Goal: Information Seeking & Learning: Learn about a topic

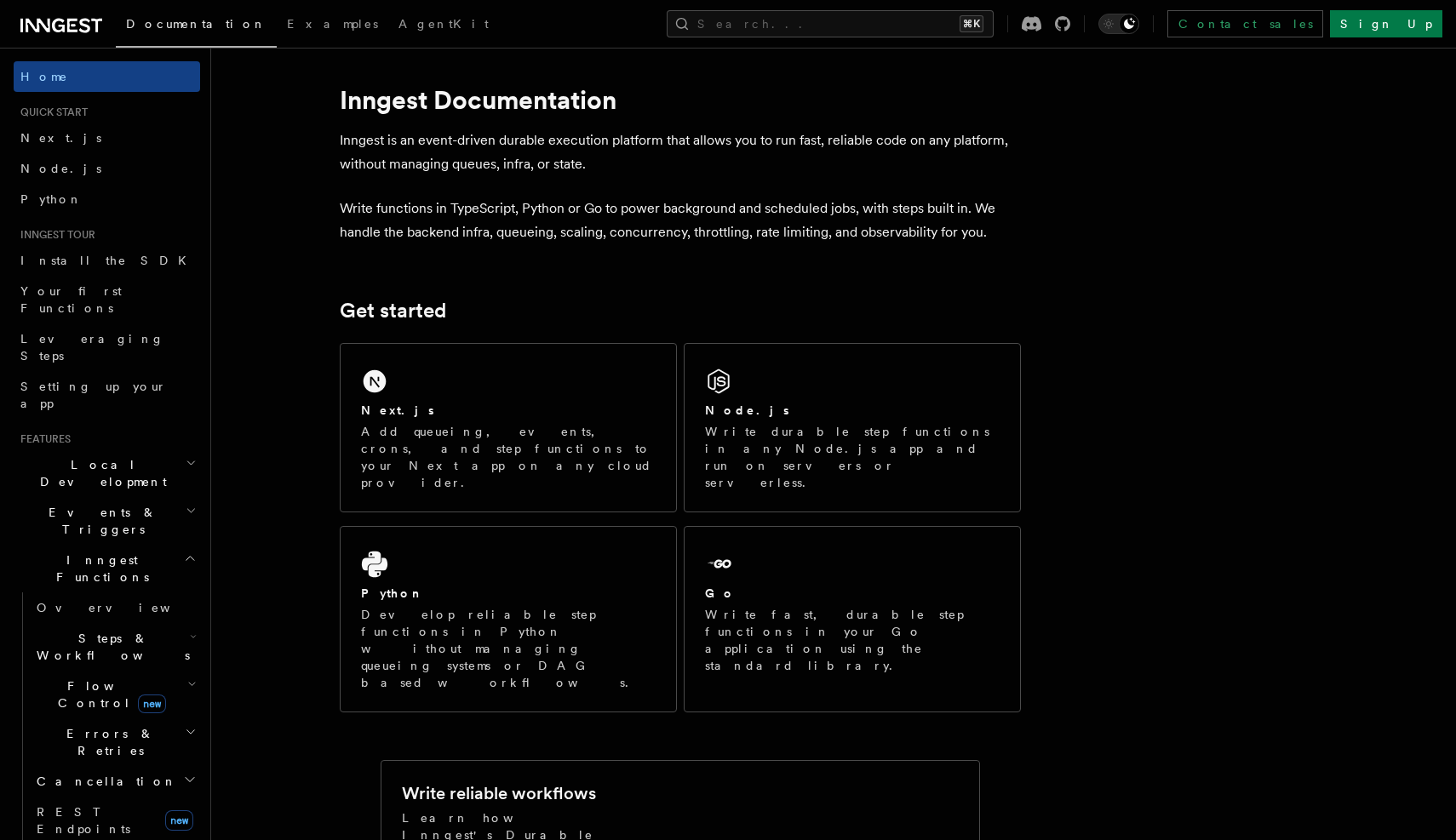
click at [63, 27] on icon at bounding box center [61, 25] width 82 height 20
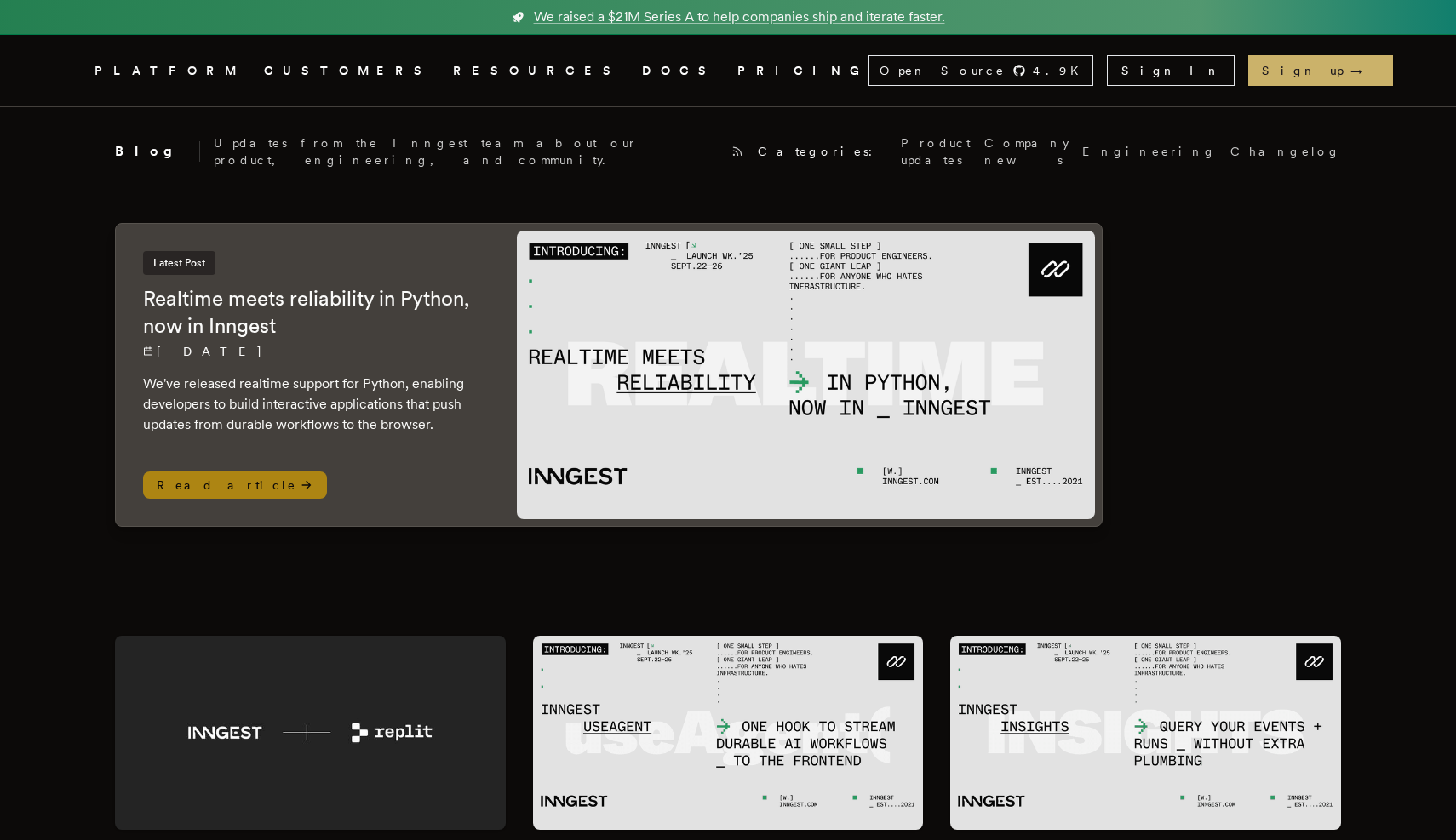
scroll to position [10, 0]
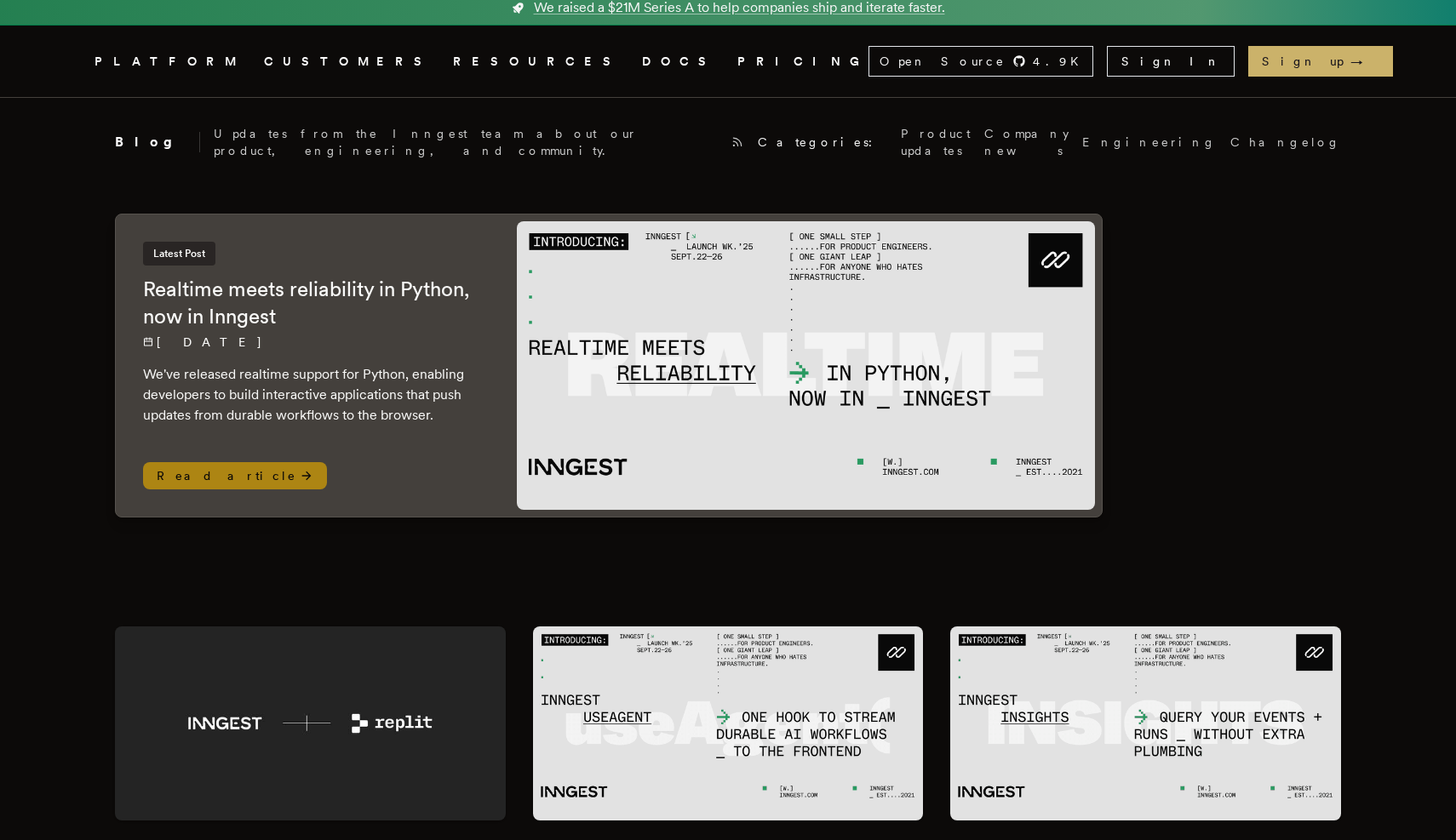
click at [673, 439] on img at bounding box center [806, 366] width 579 height 289
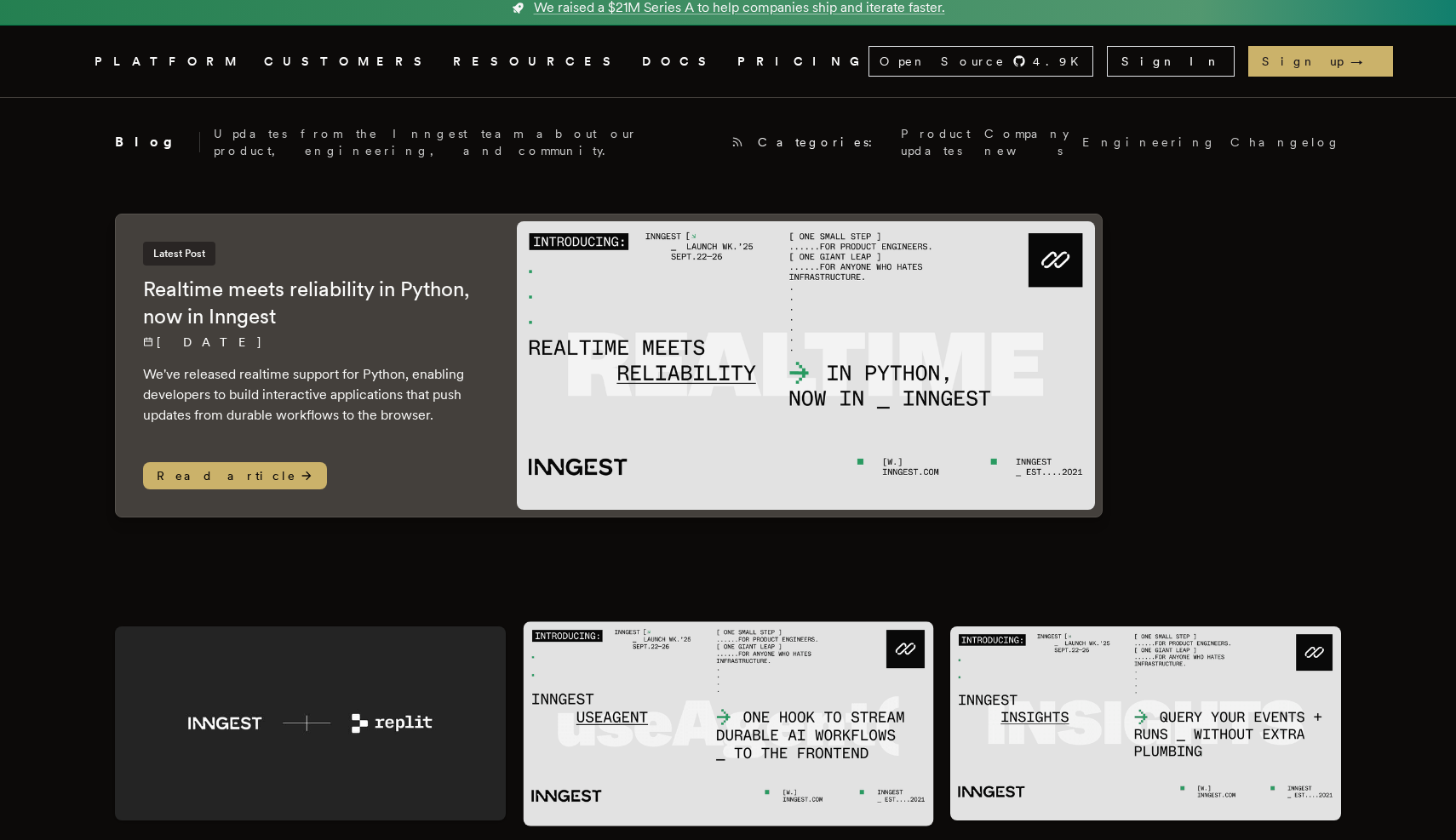
click at [697, 684] on img at bounding box center [728, 723] width 411 height 204
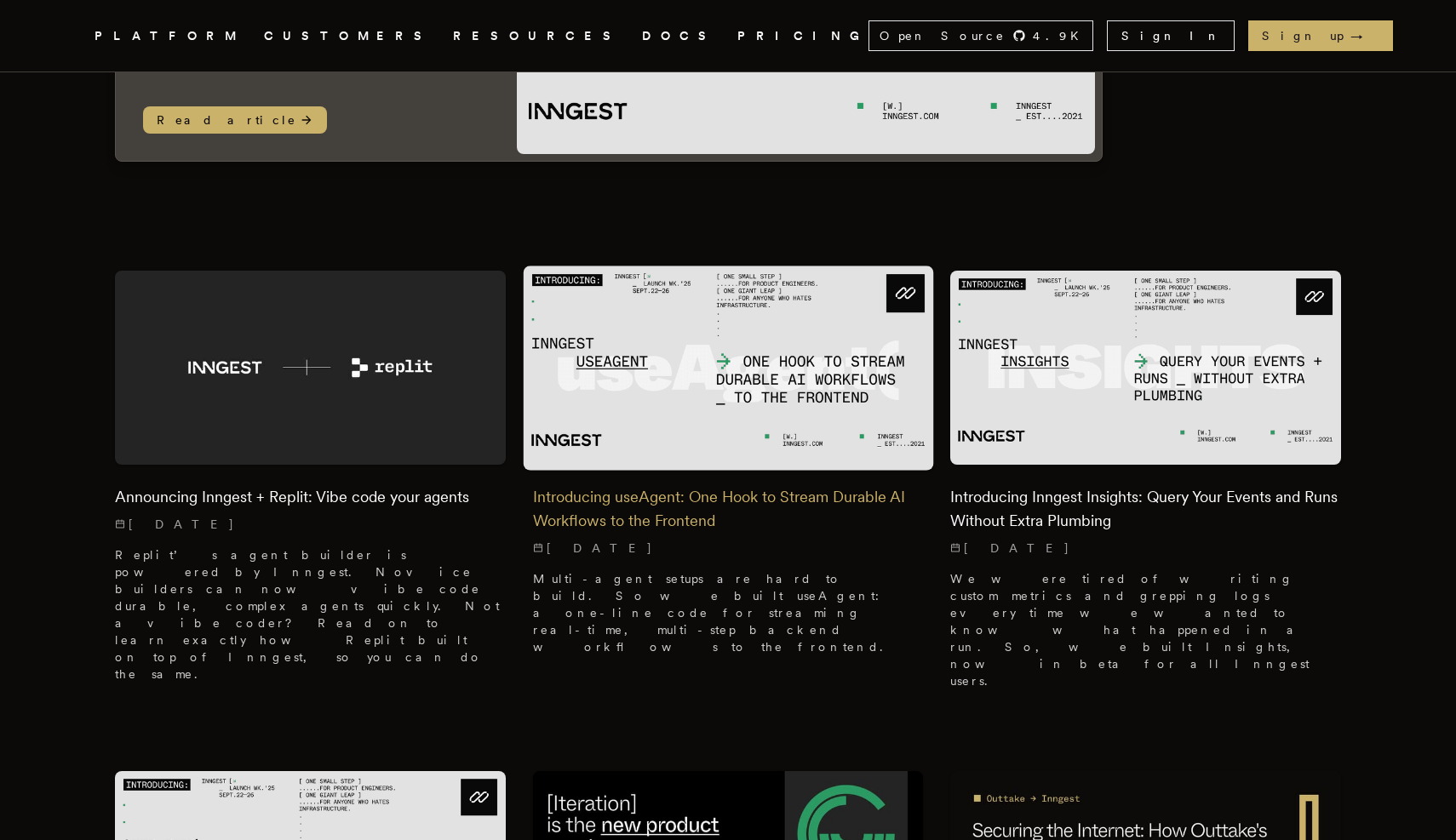
scroll to position [369, 0]
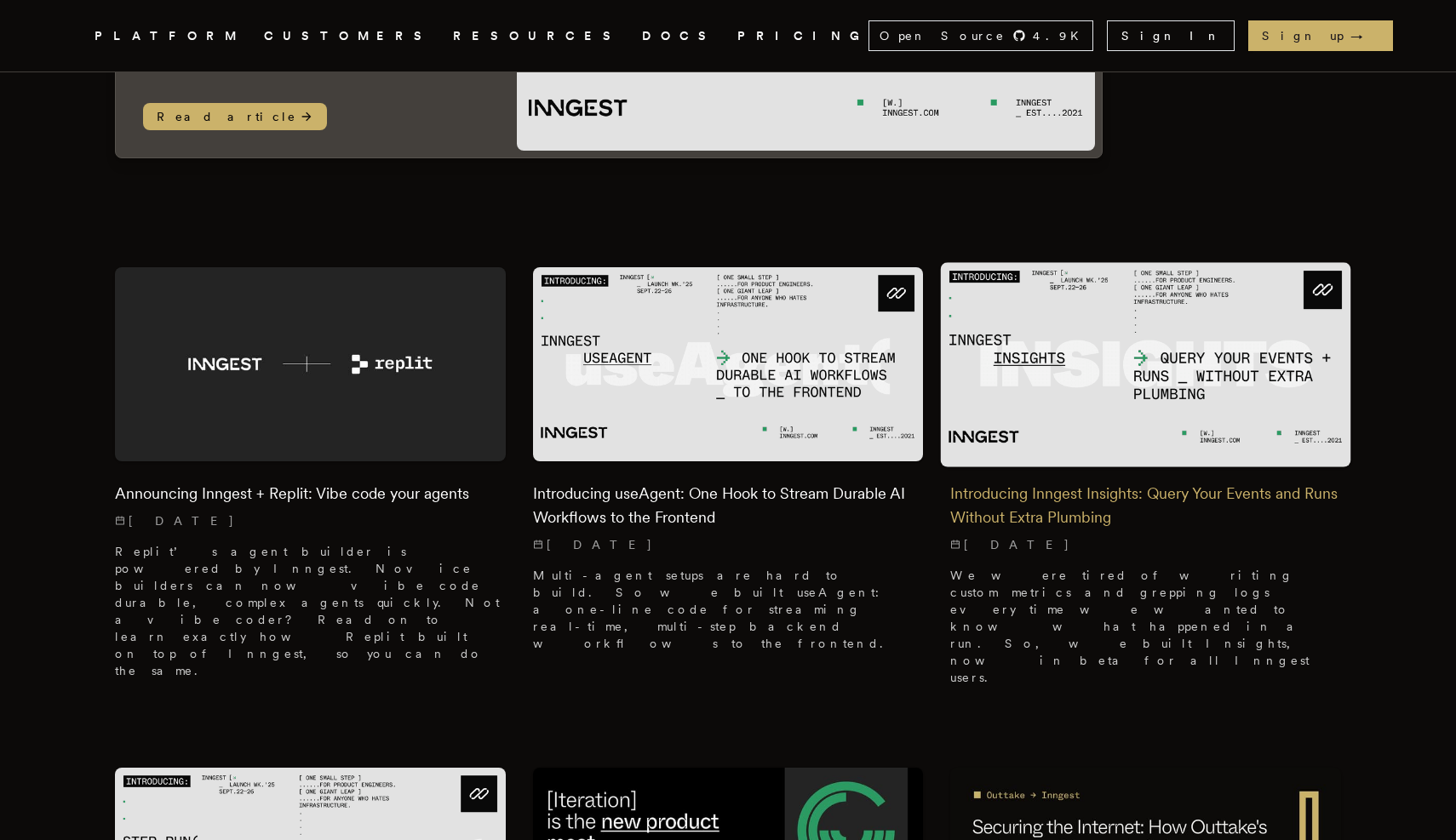
click at [1062, 508] on h2 "Introducing Inngest Insights: Query Your Events and Runs Without Extra Plumbing" at bounding box center [1146, 505] width 391 height 48
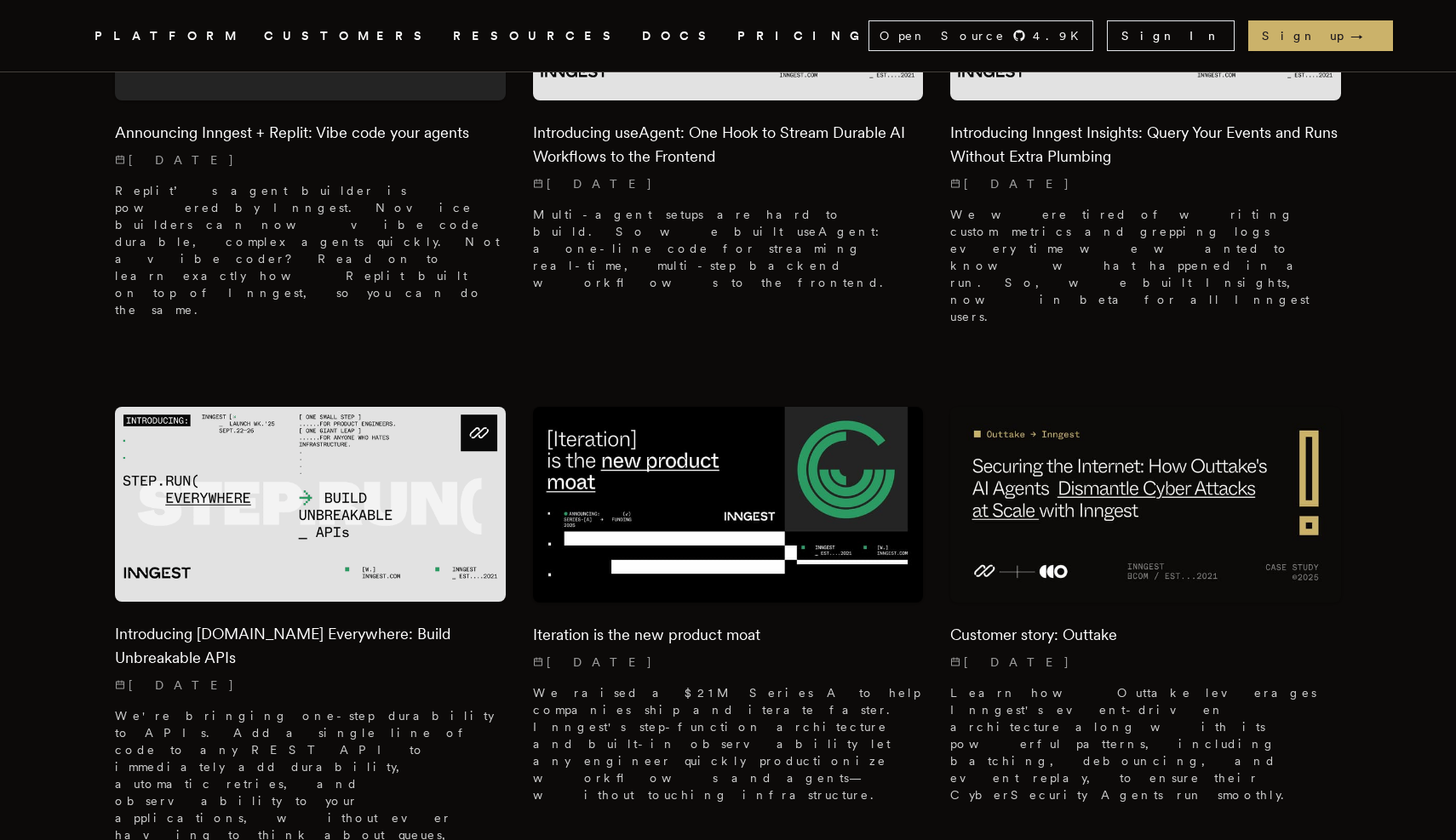
scroll to position [728, 0]
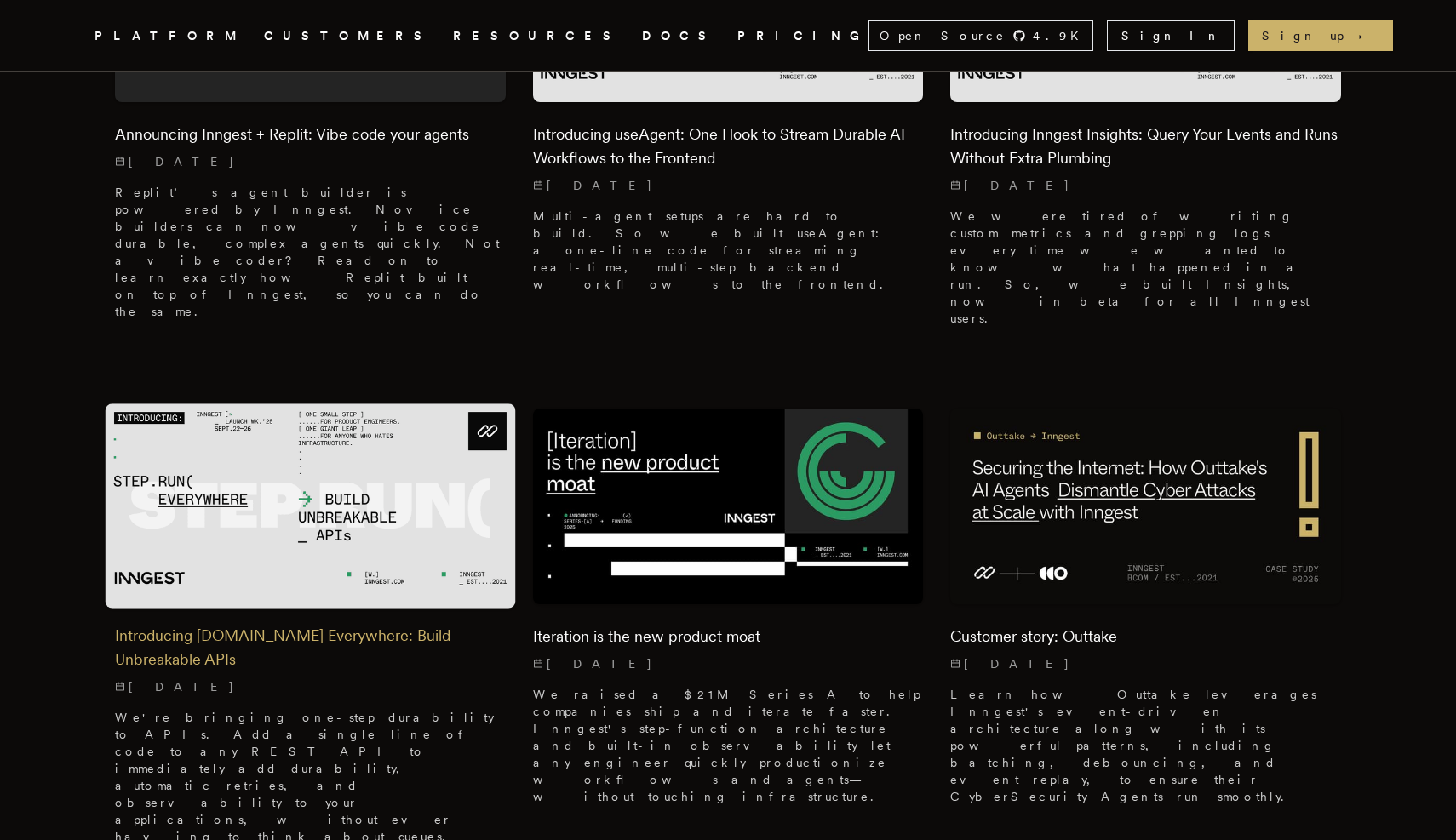
click at [361, 416] on img at bounding box center [310, 506] width 411 height 204
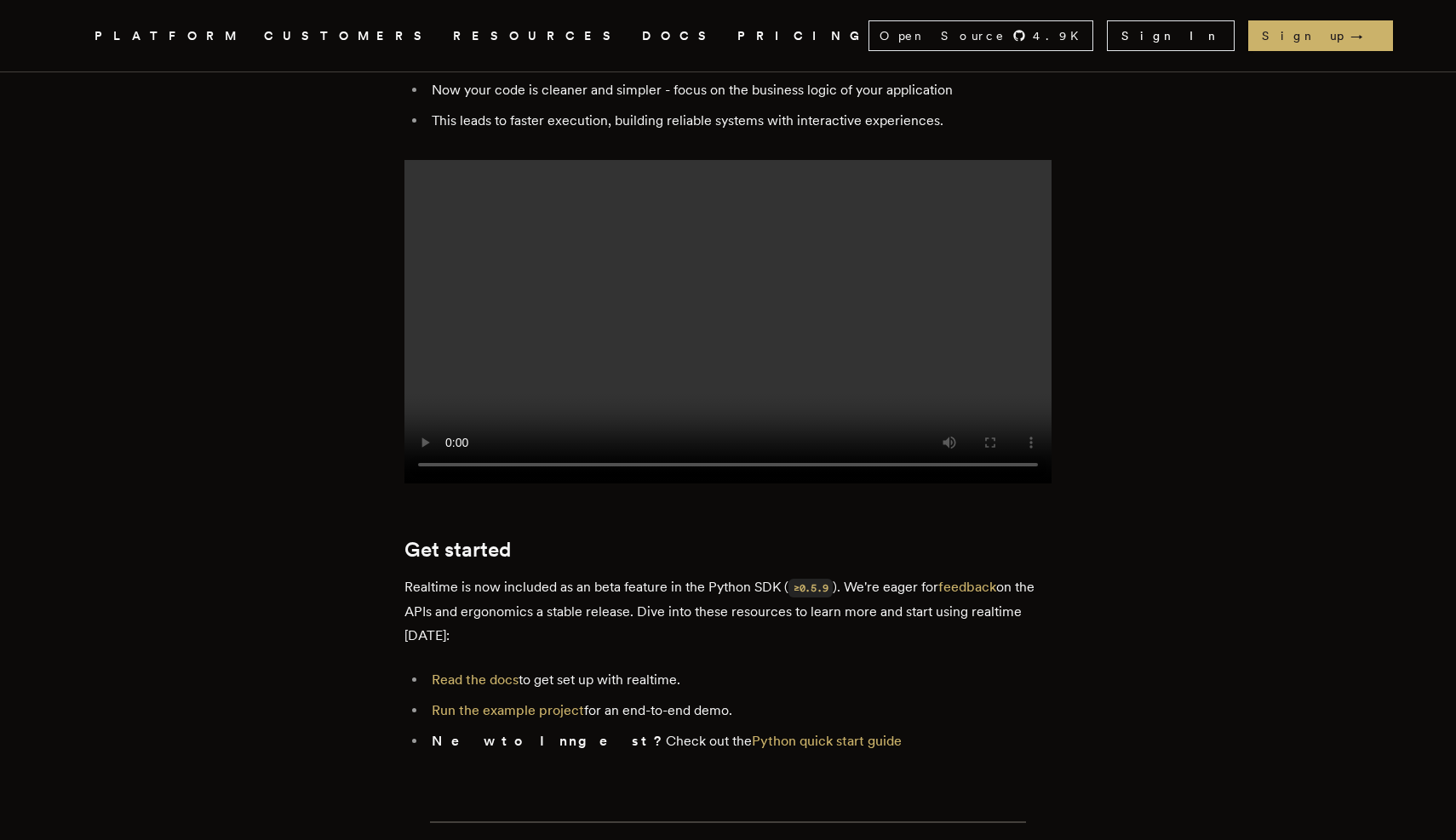
scroll to position [2055, 0]
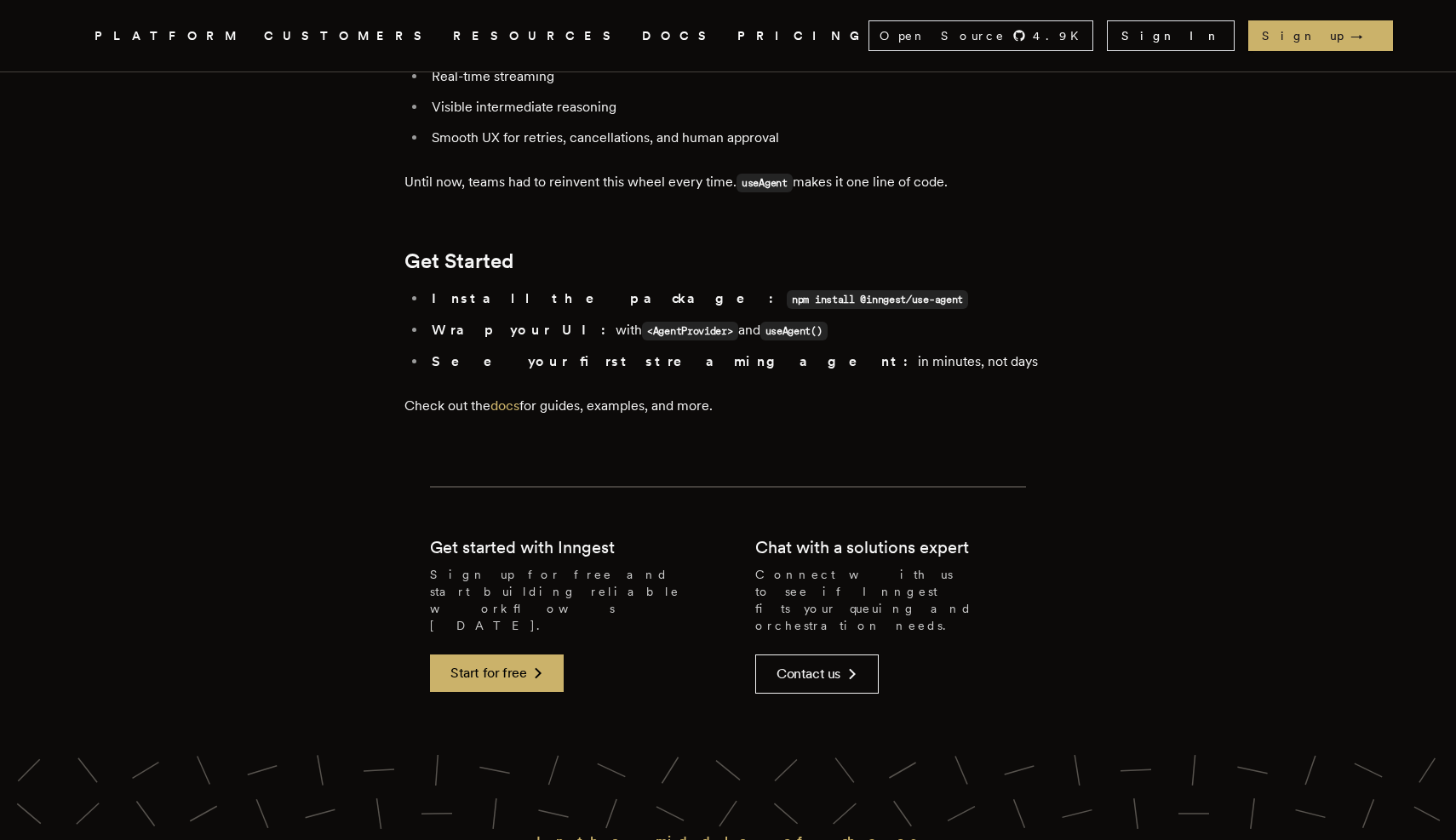
scroll to position [3248, 0]
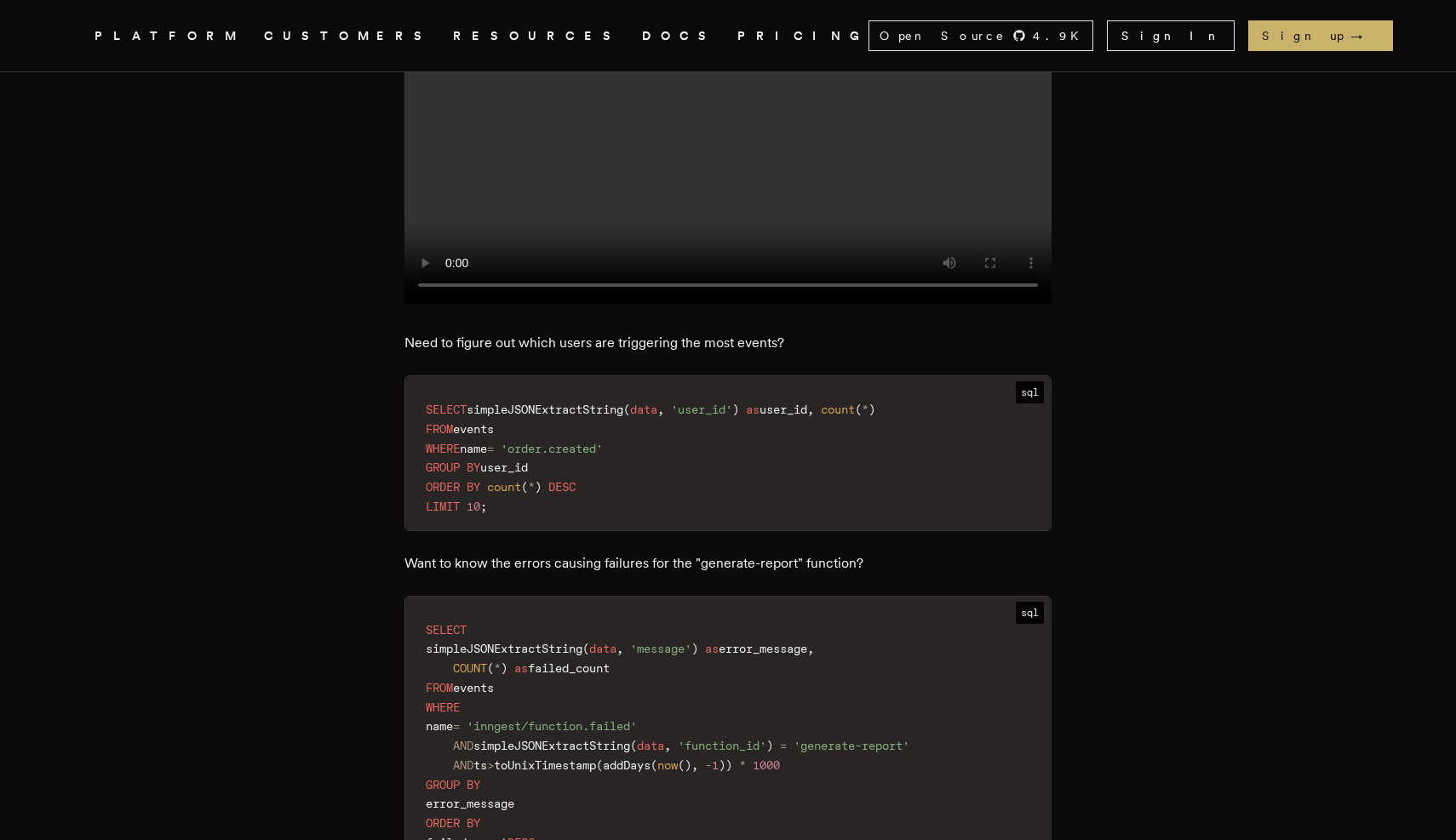
scroll to position [1629, 0]
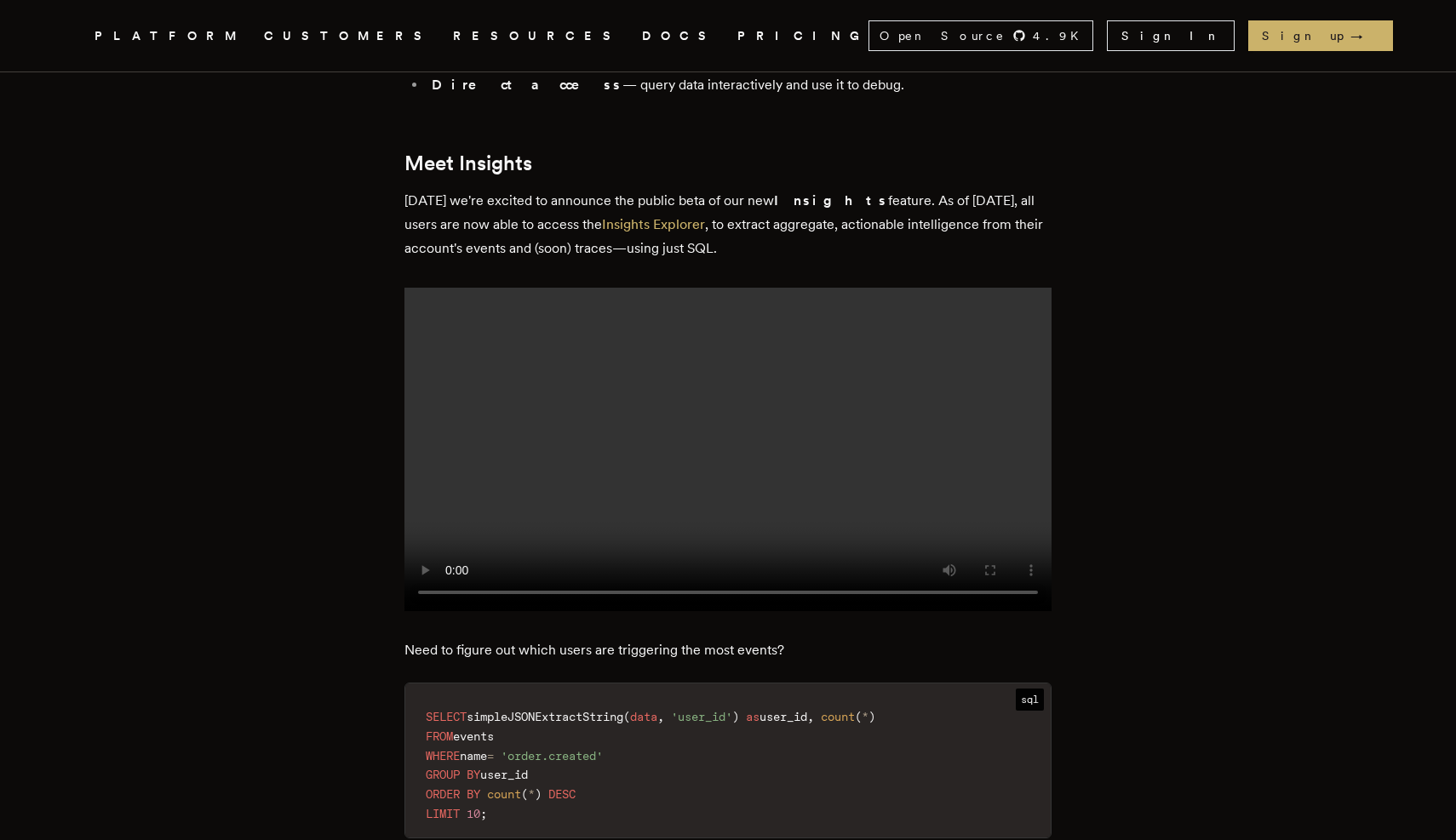
click at [925, 548] on video at bounding box center [728, 450] width 647 height 324
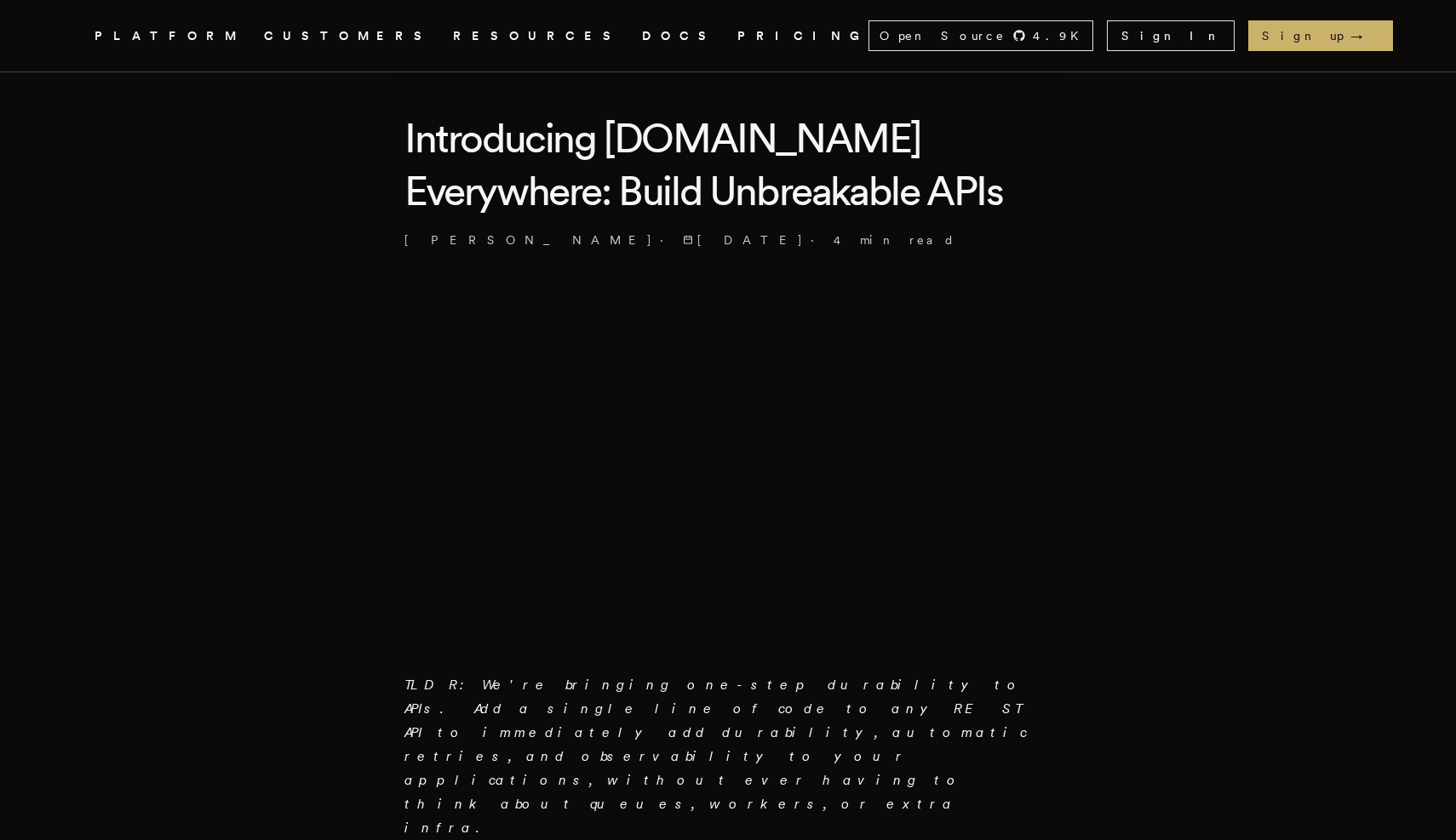
scroll to position [422, 0]
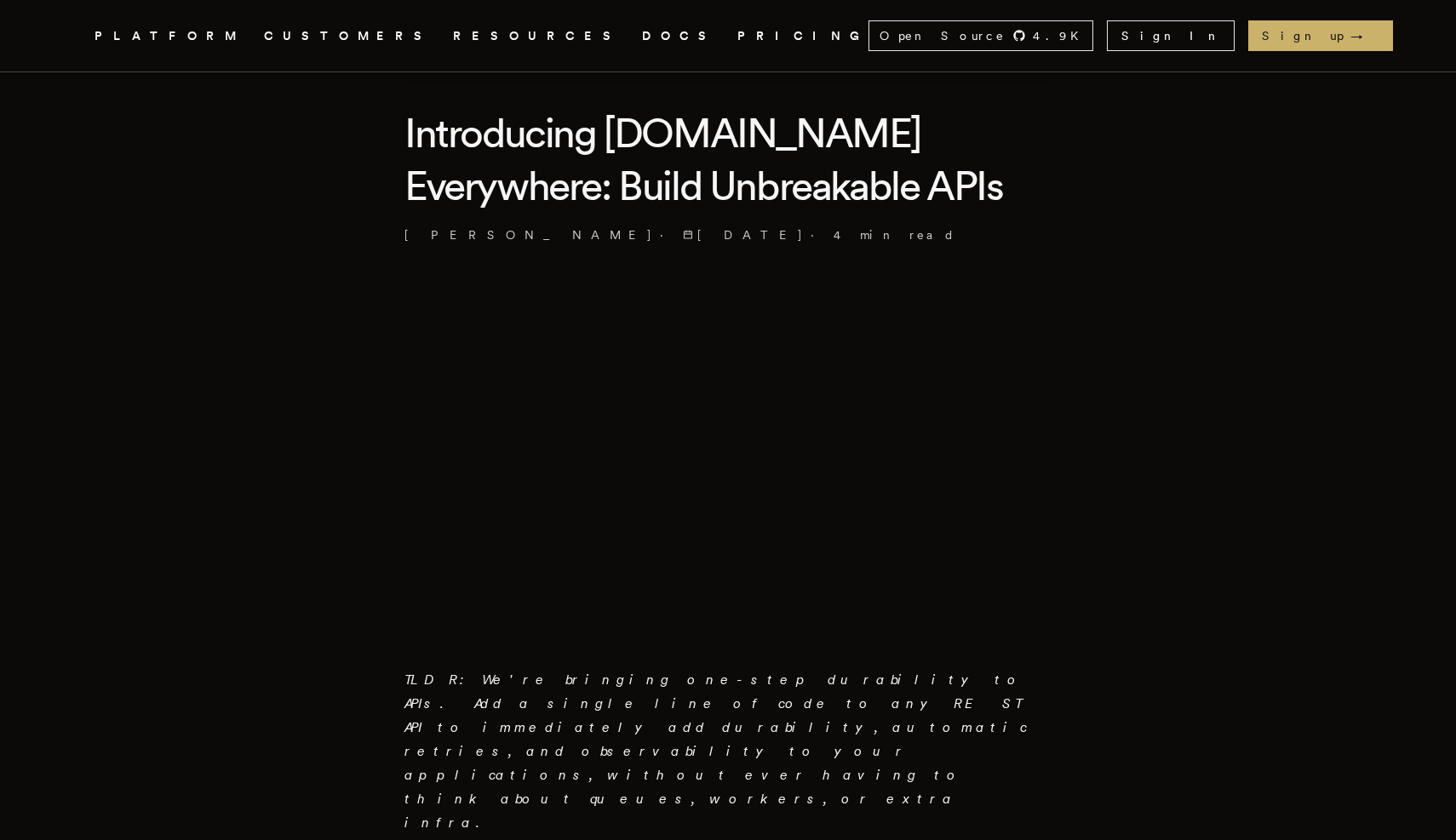
click at [642, 44] on link "DOCS" at bounding box center [679, 36] width 75 height 21
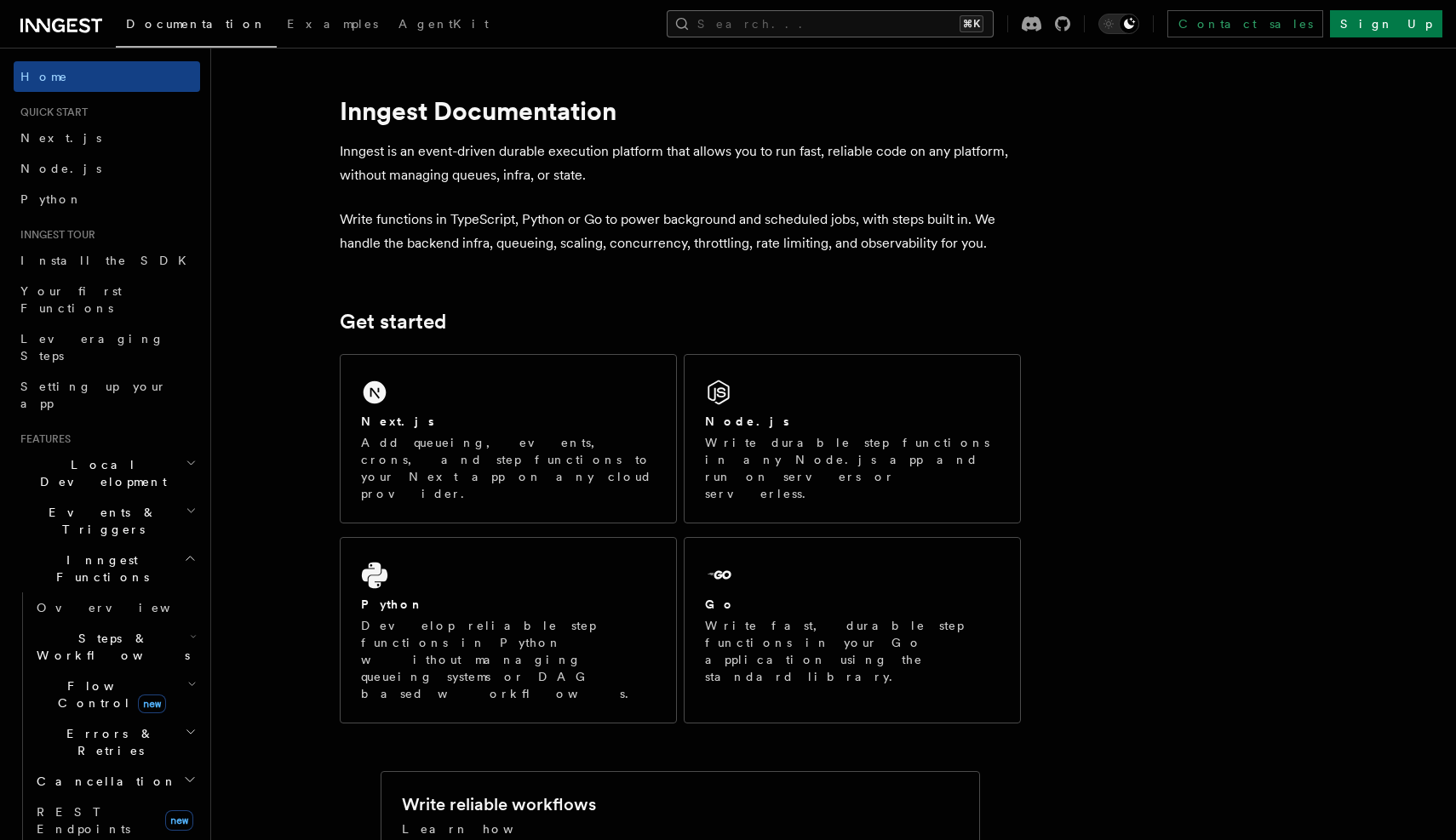
click at [880, 13] on button "Search... ⌘K" at bounding box center [829, 23] width 327 height 27
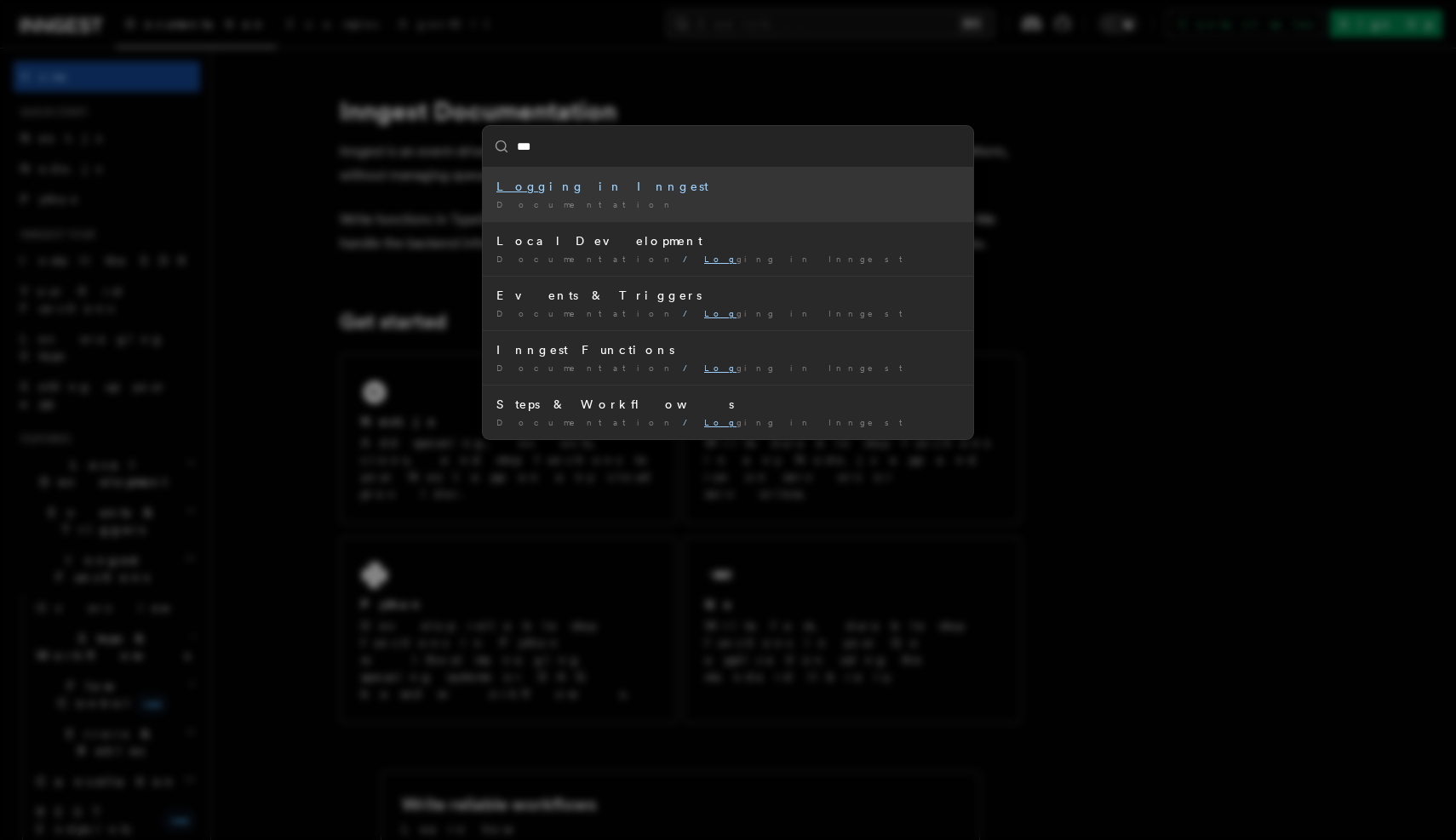
type input "****"
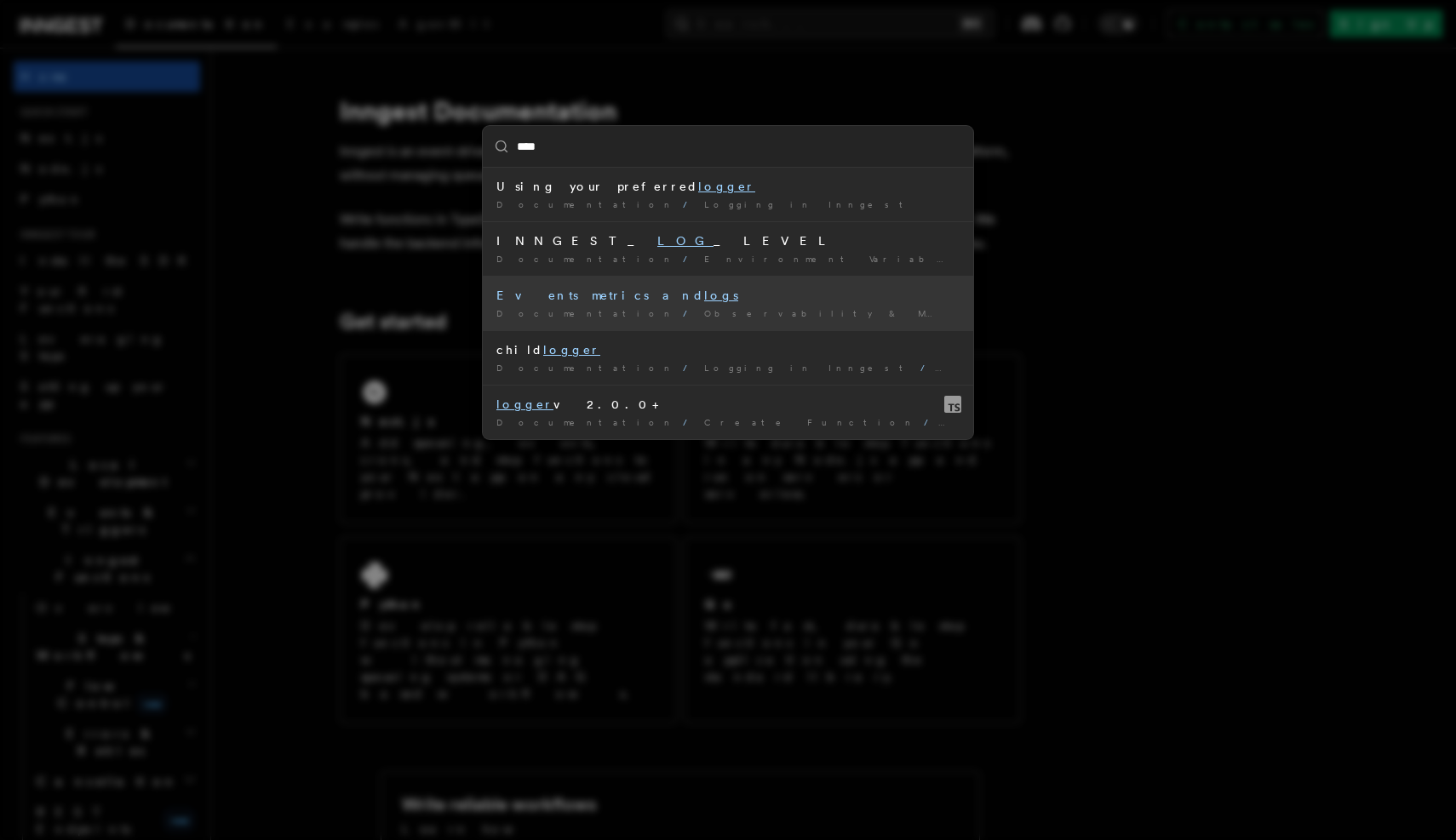
click at [683, 286] on li "Events metrics and logs Documentation / Observability & Metrics /" at bounding box center [728, 303] width 491 height 55
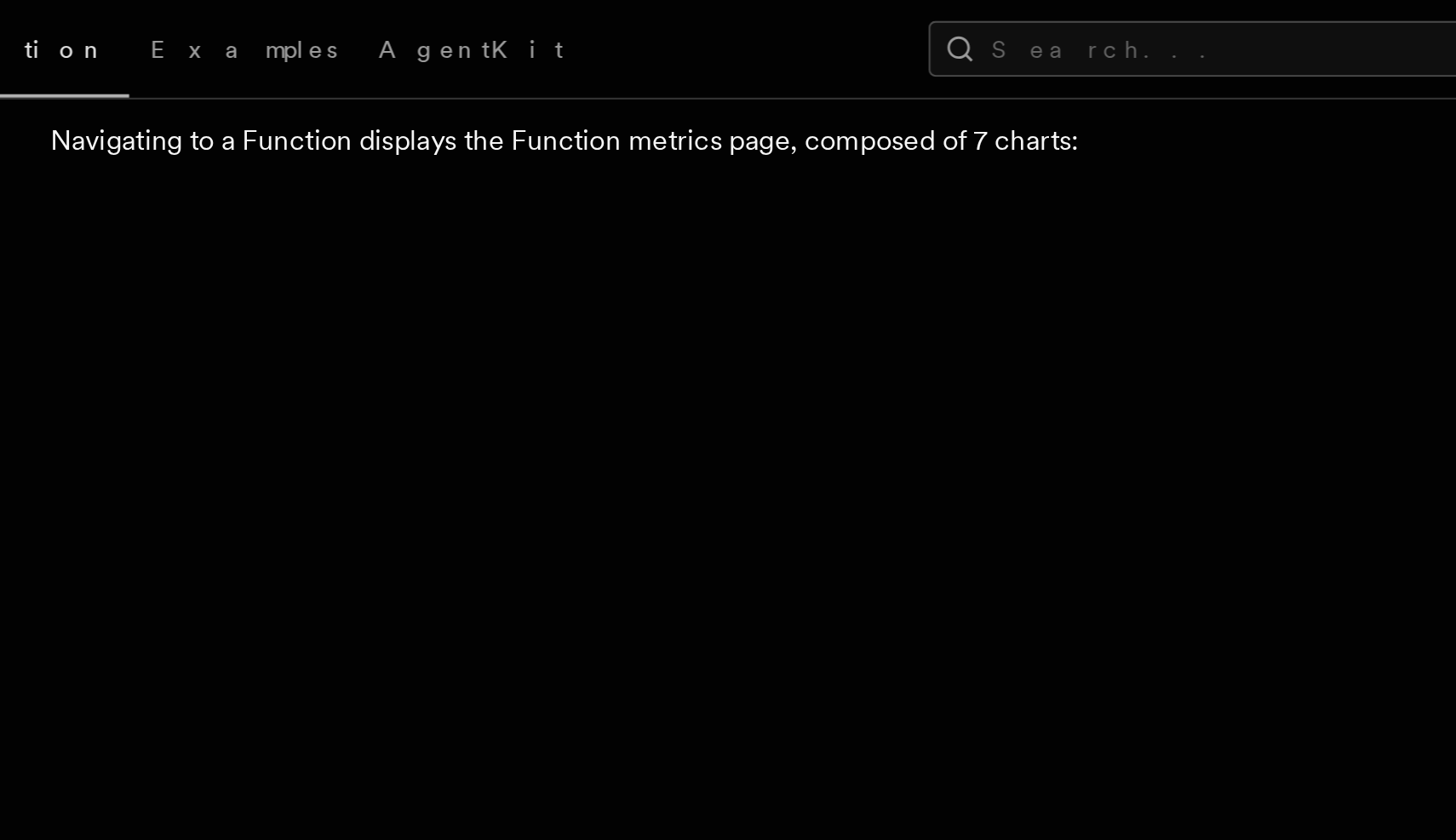
scroll to position [917, 0]
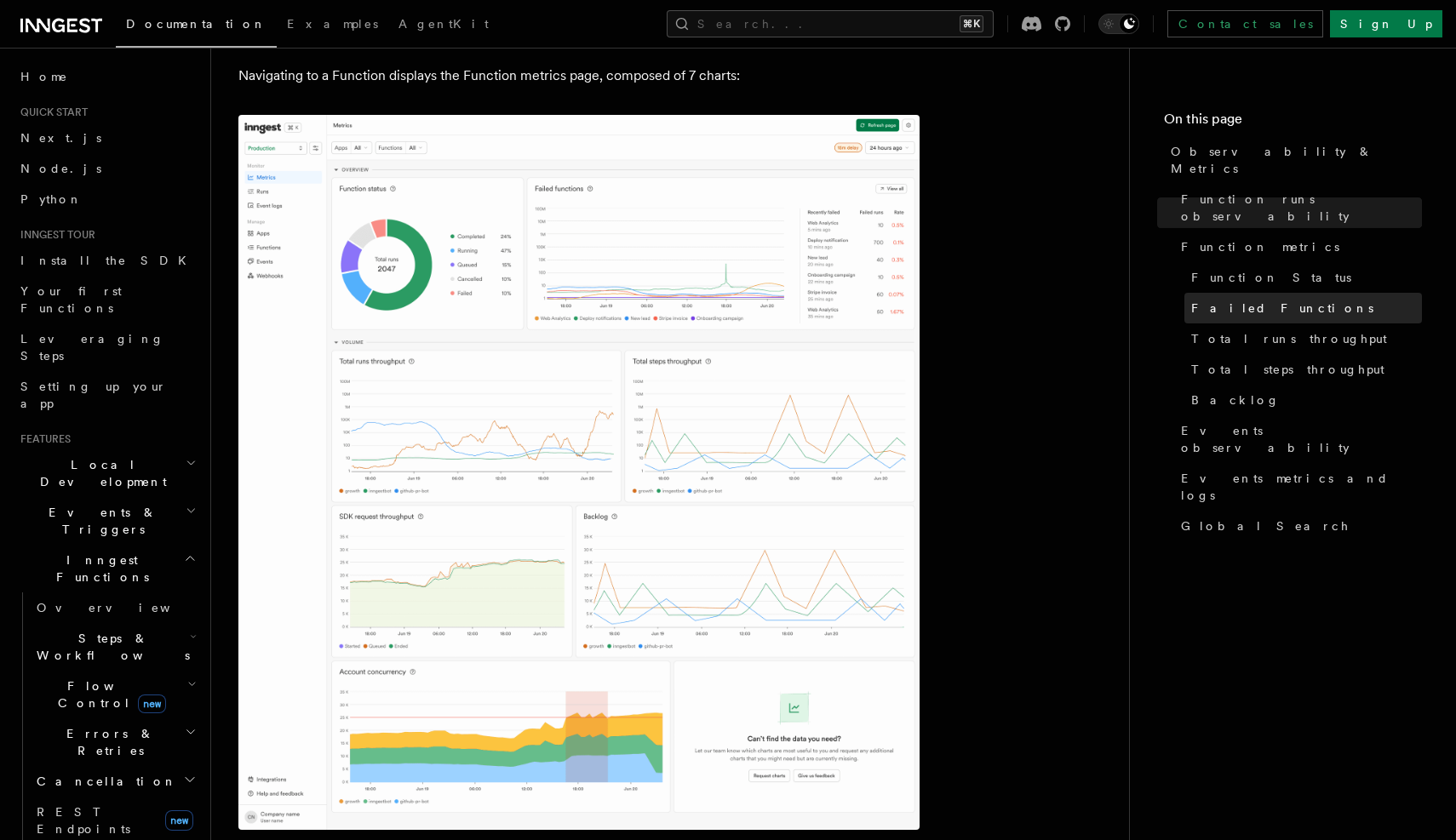
click at [1289, 293] on link "Failed Functions" at bounding box center [1303, 307] width 237 height 30
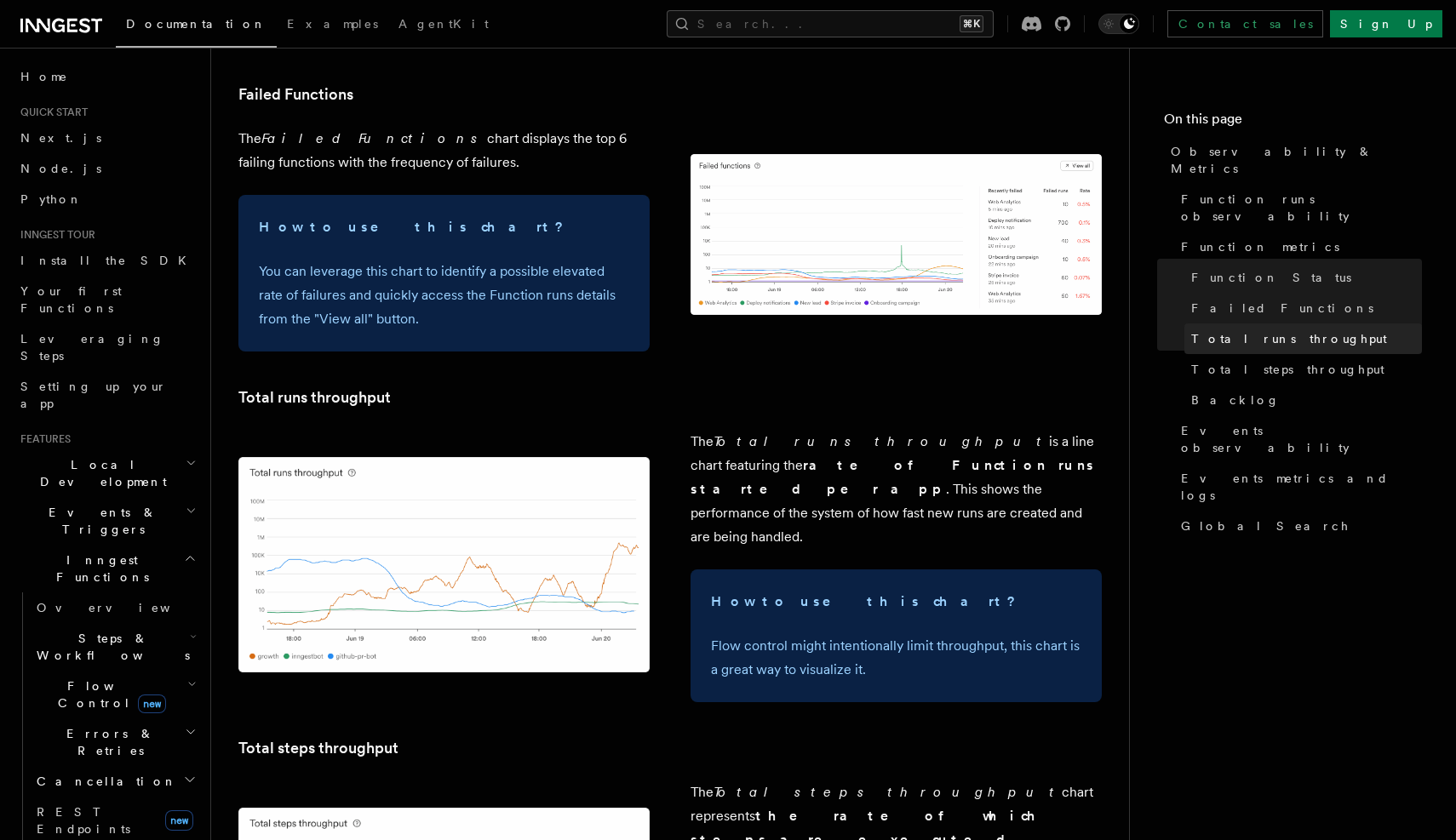
click at [1289, 331] on span "Total runs throughput" at bounding box center [1289, 339] width 196 height 17
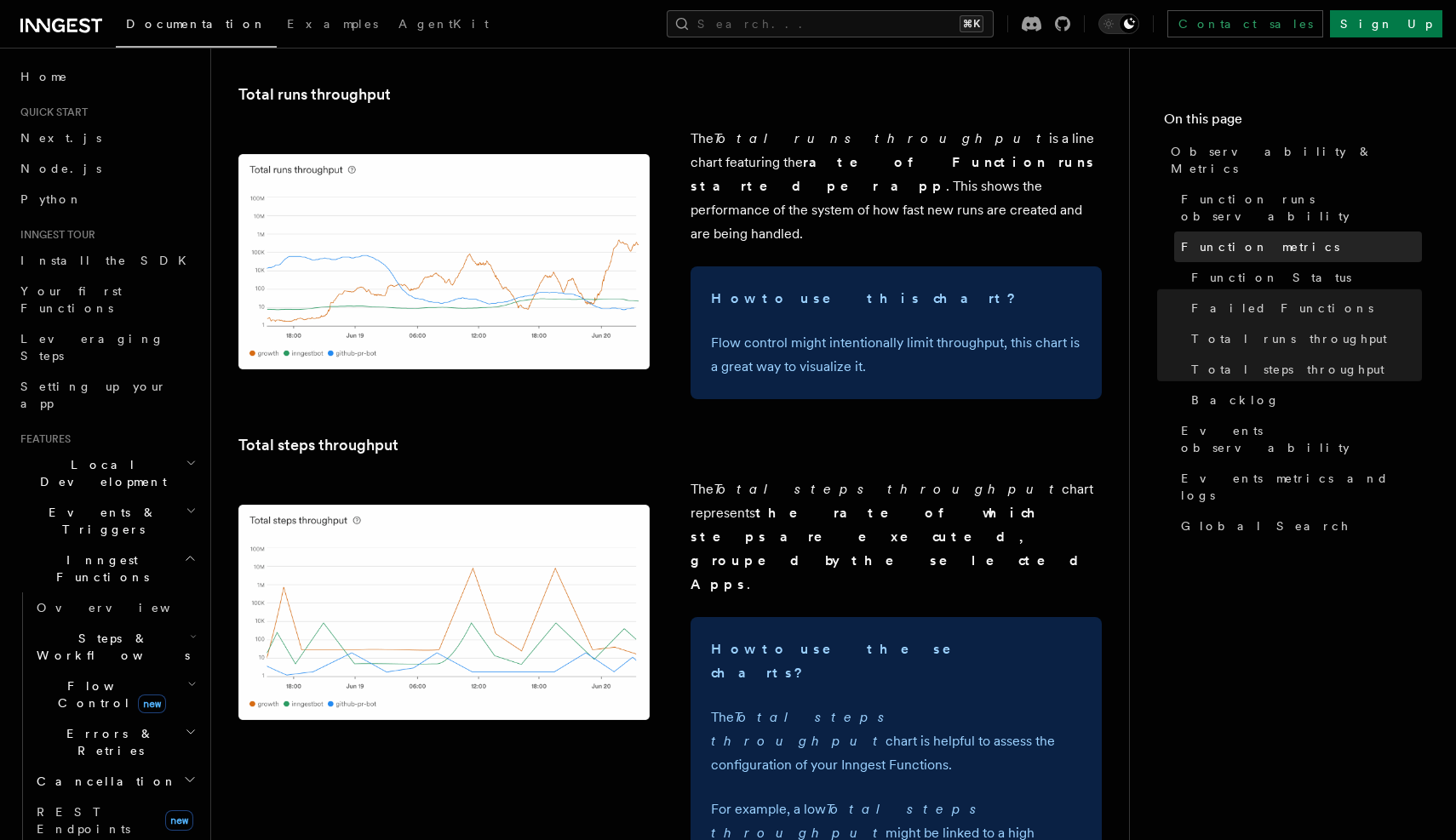
click at [1282, 231] on link "Function metrics" at bounding box center [1298, 246] width 248 height 30
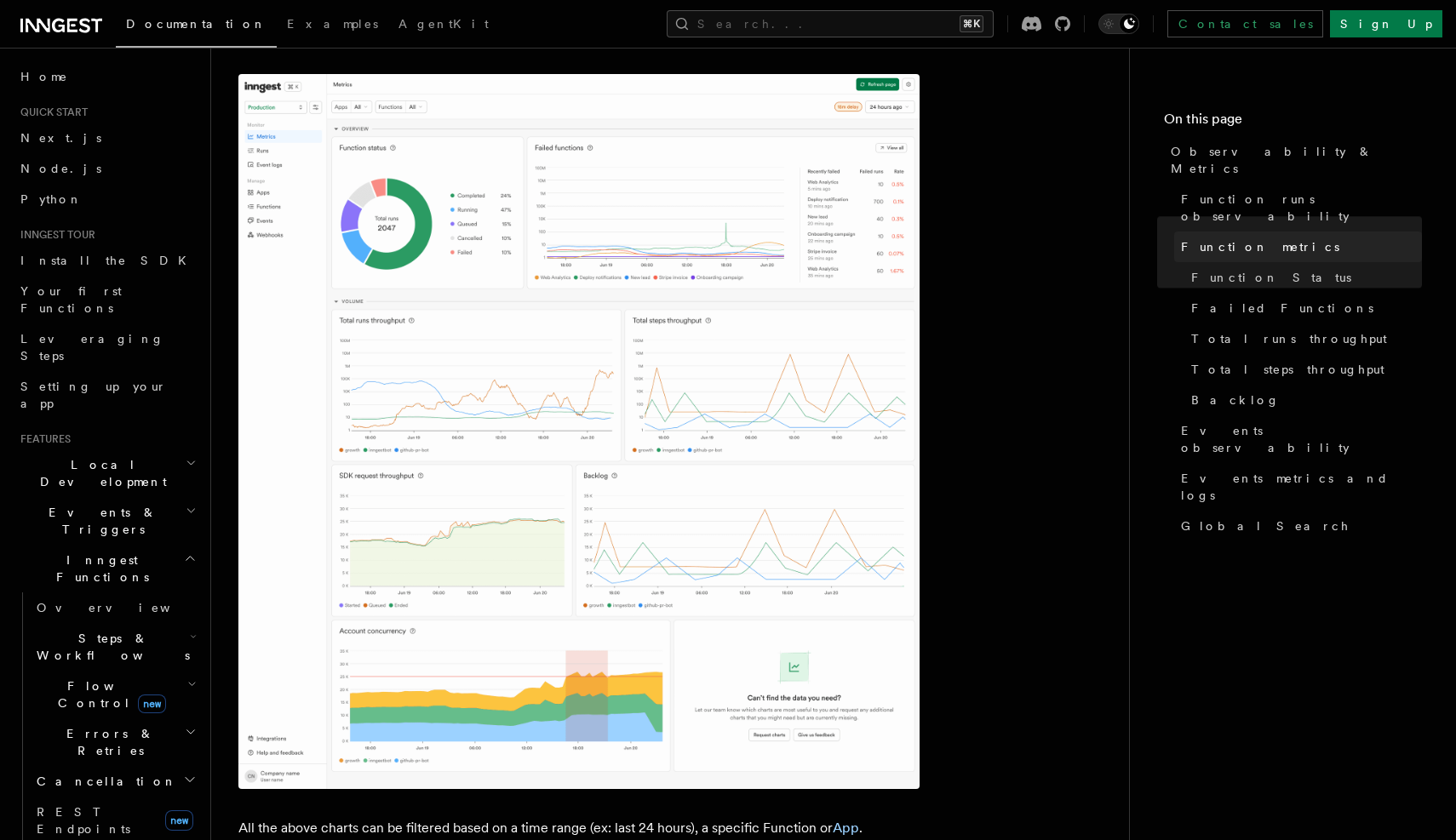
scroll to position [861, 0]
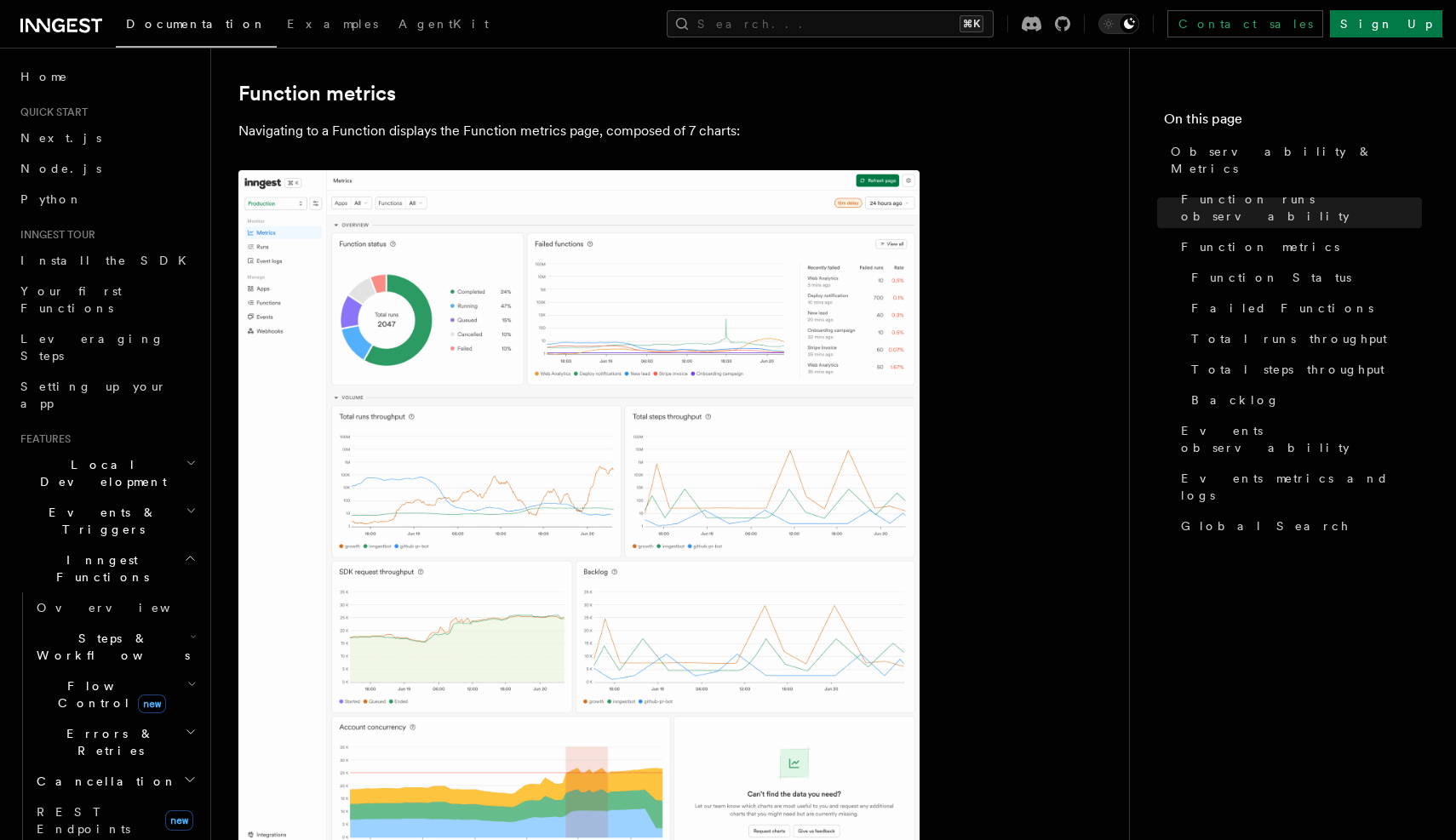
click at [700, 129] on p "Navigating to a Function displays the Function metrics page, composed of 7 char…" at bounding box center [579, 131] width 681 height 23
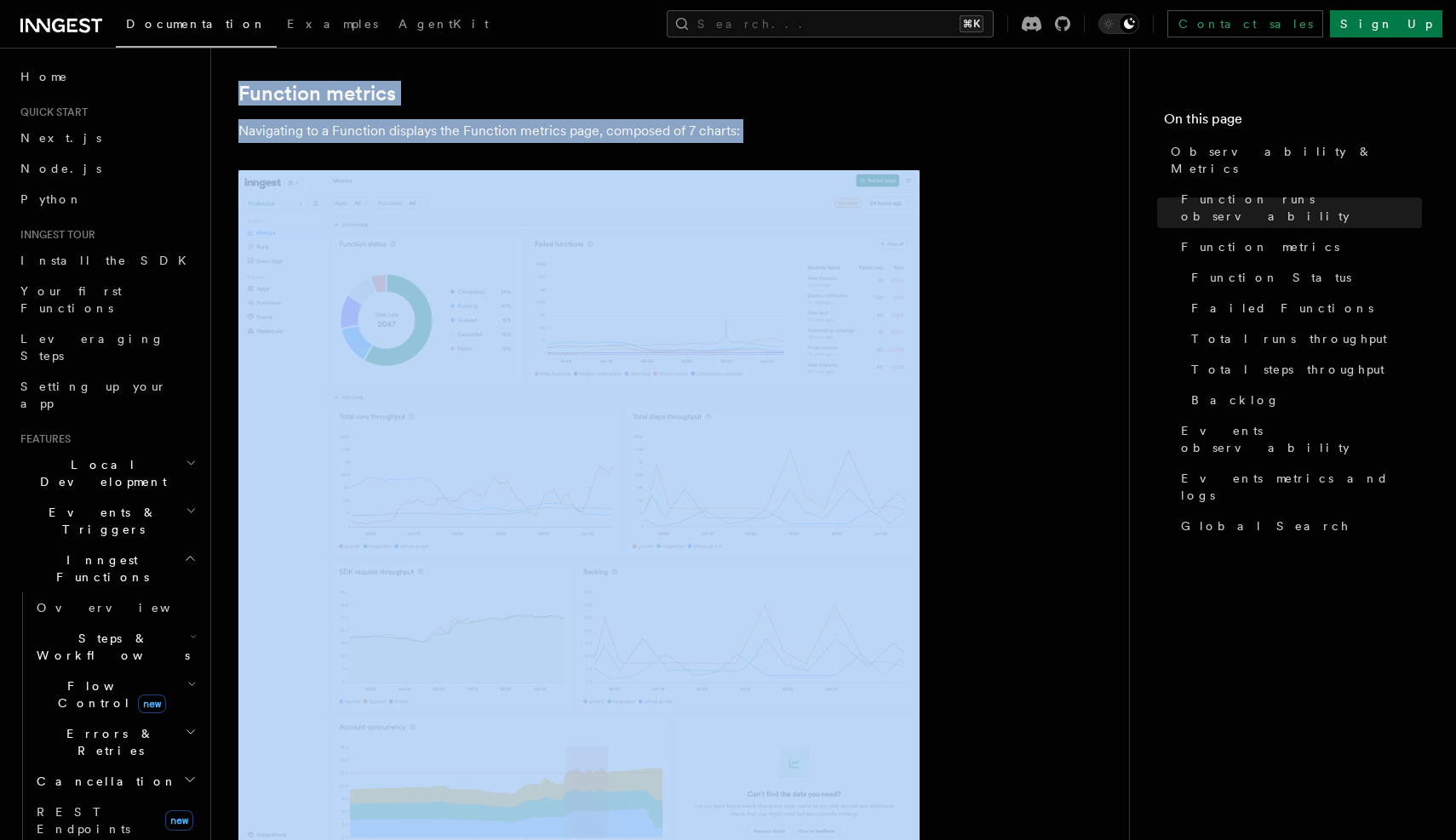
drag, startPoint x: 700, startPoint y: 129, endPoint x: 678, endPoint y: 80, distance: 53.7
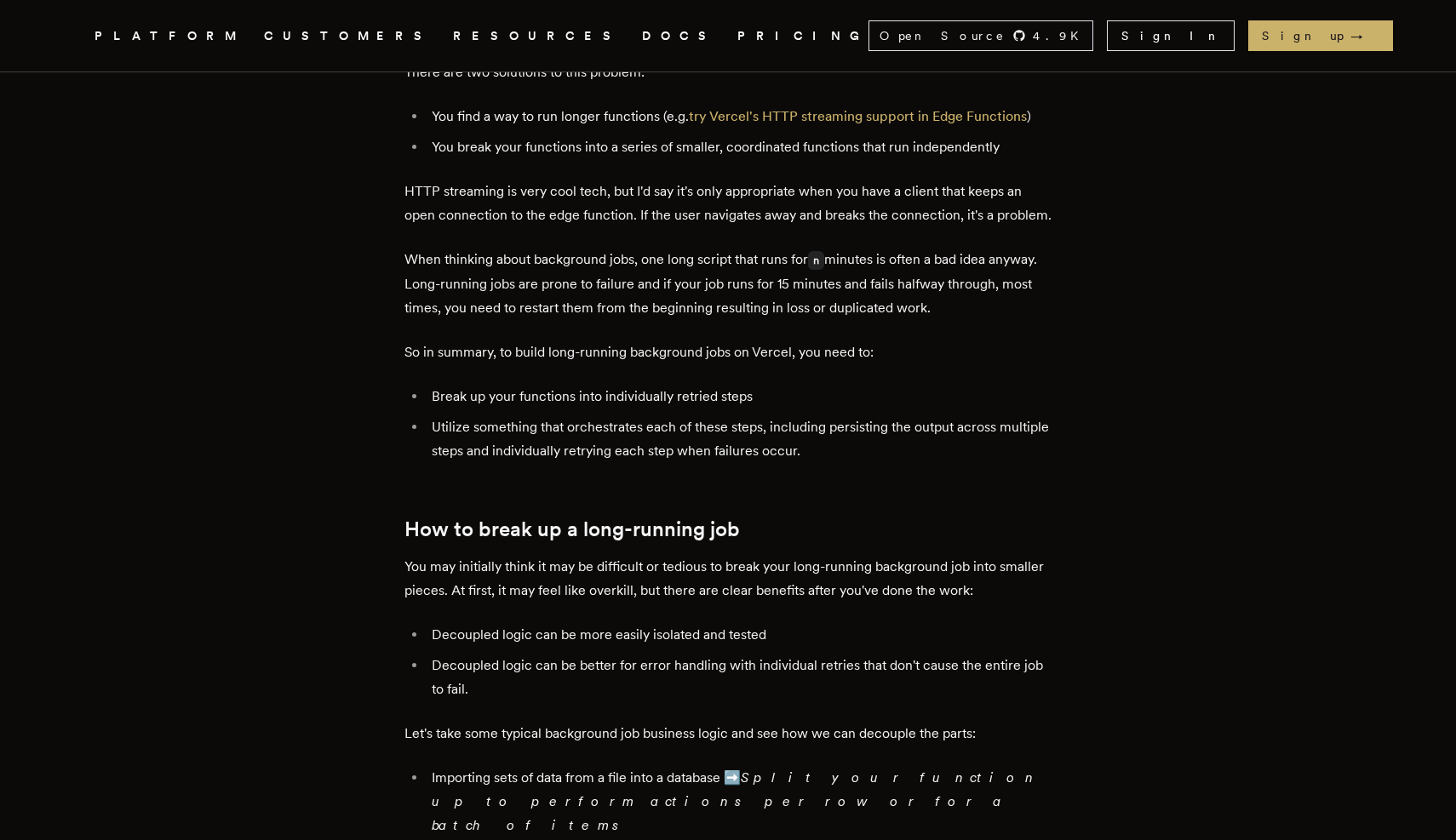
scroll to position [1747, 0]
